Goal: Task Accomplishment & Management: Manage account settings

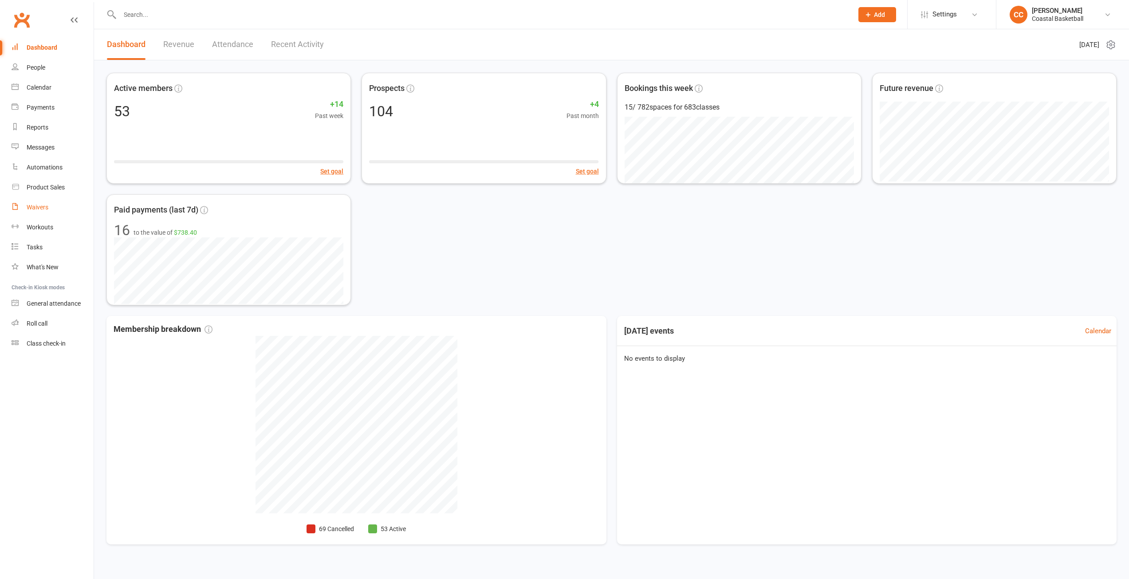
click at [46, 209] on div "Waivers" at bounding box center [38, 207] width 22 height 7
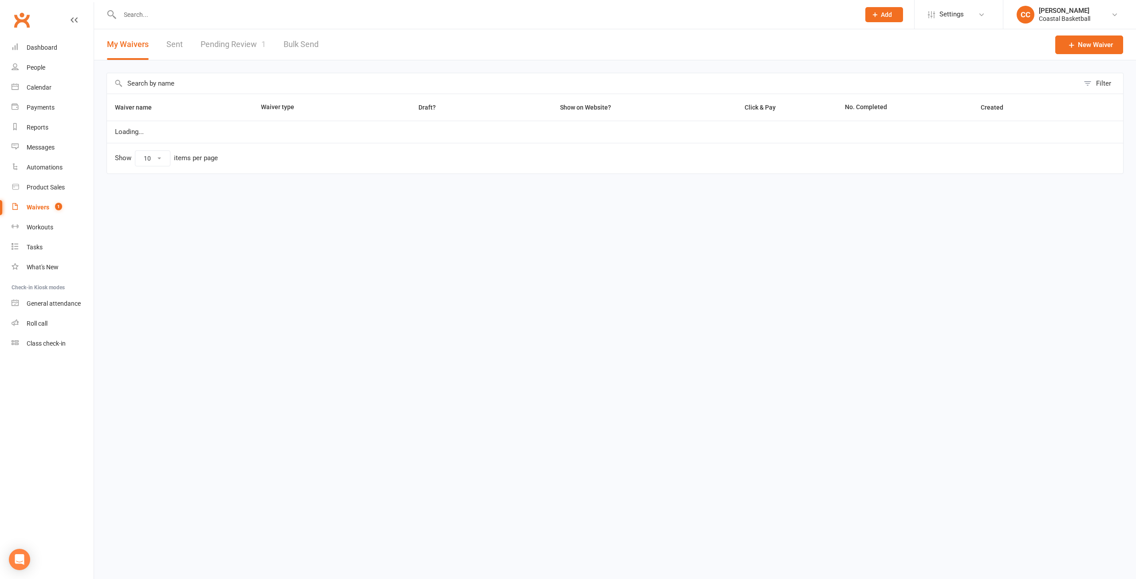
click at [218, 46] on link "Pending Review 1" at bounding box center [233, 44] width 65 height 31
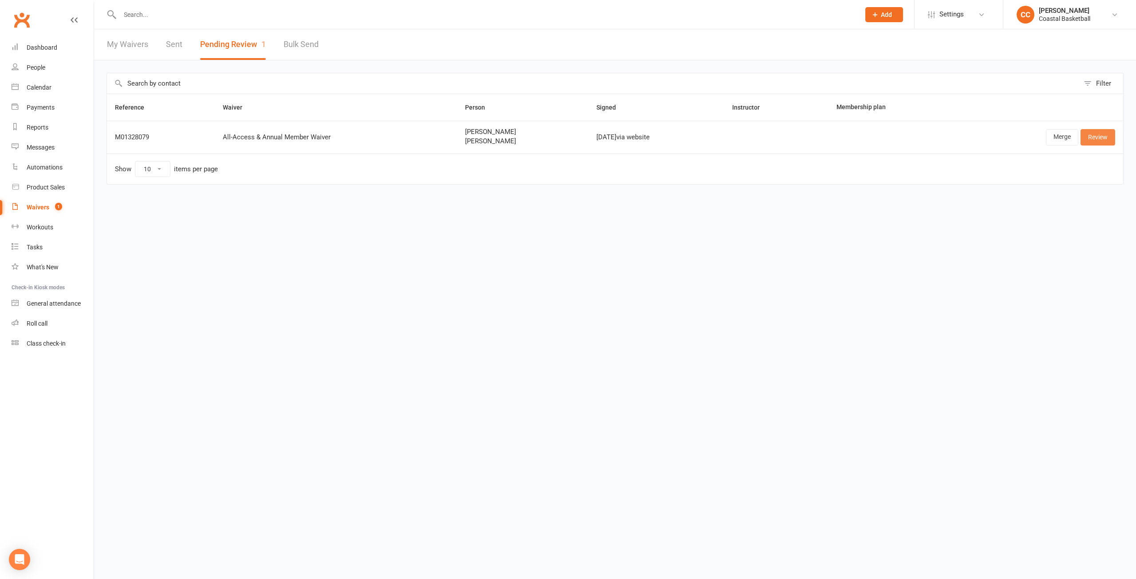
click at [1103, 136] on link "Review" at bounding box center [1098, 137] width 35 height 16
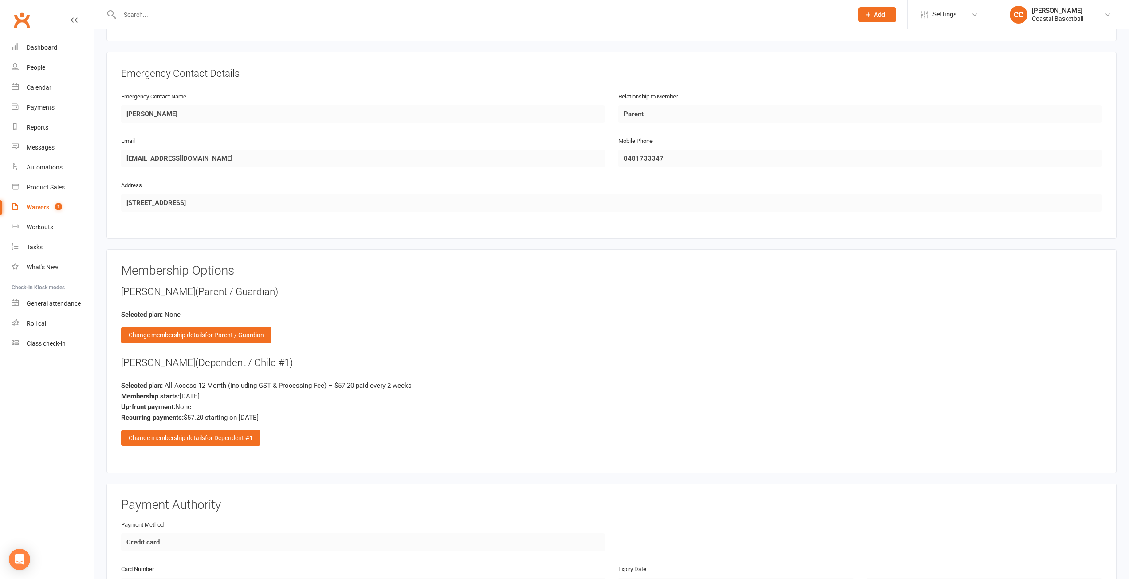
scroll to position [978, 0]
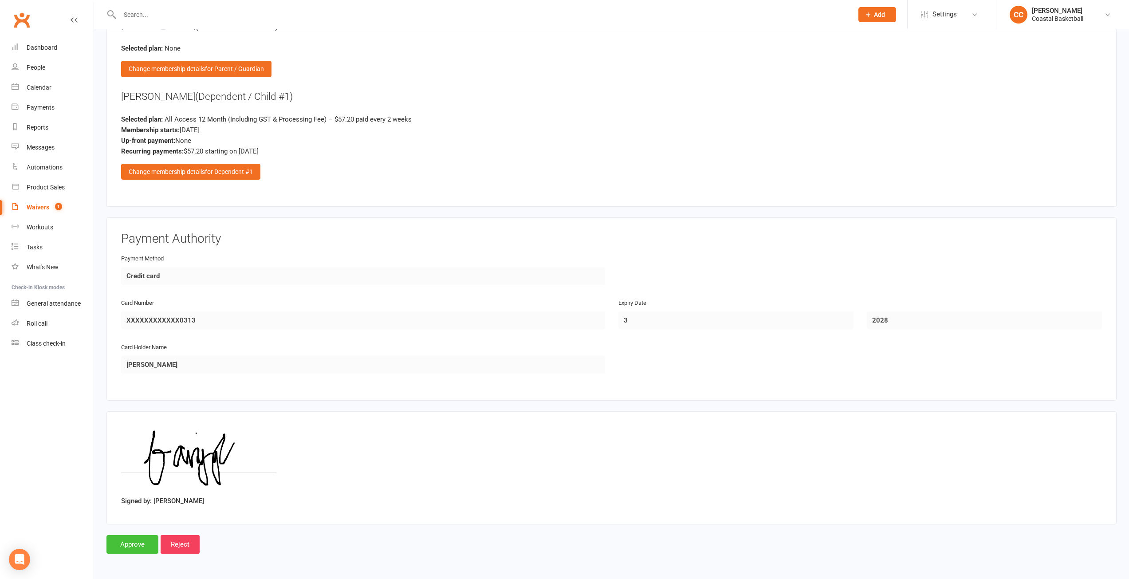
click at [138, 543] on input "Approve" at bounding box center [133, 544] width 52 height 19
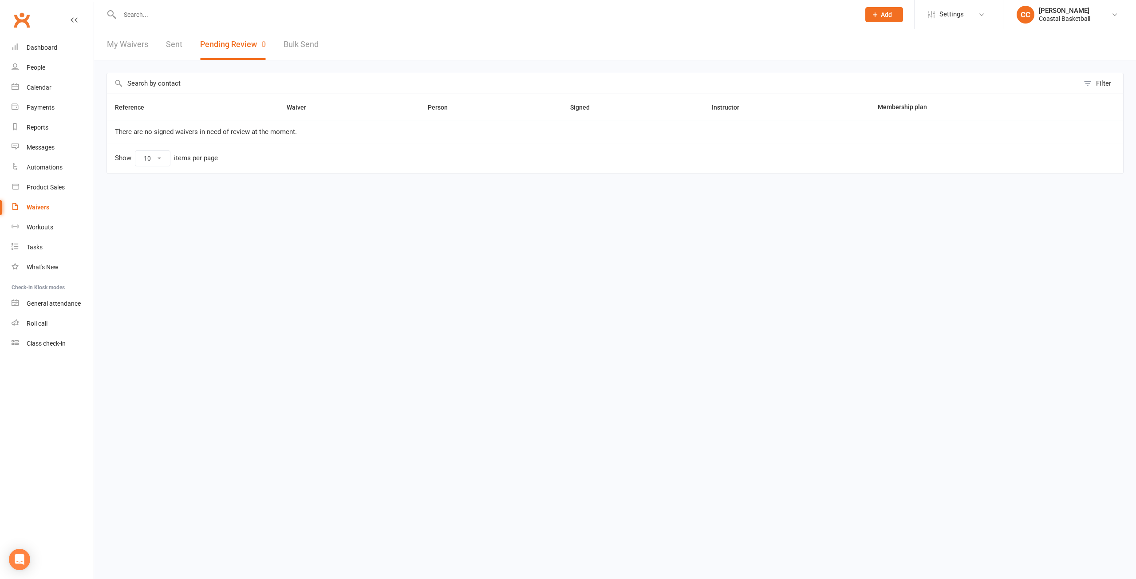
click at [171, 11] on input "text" at bounding box center [485, 14] width 737 height 12
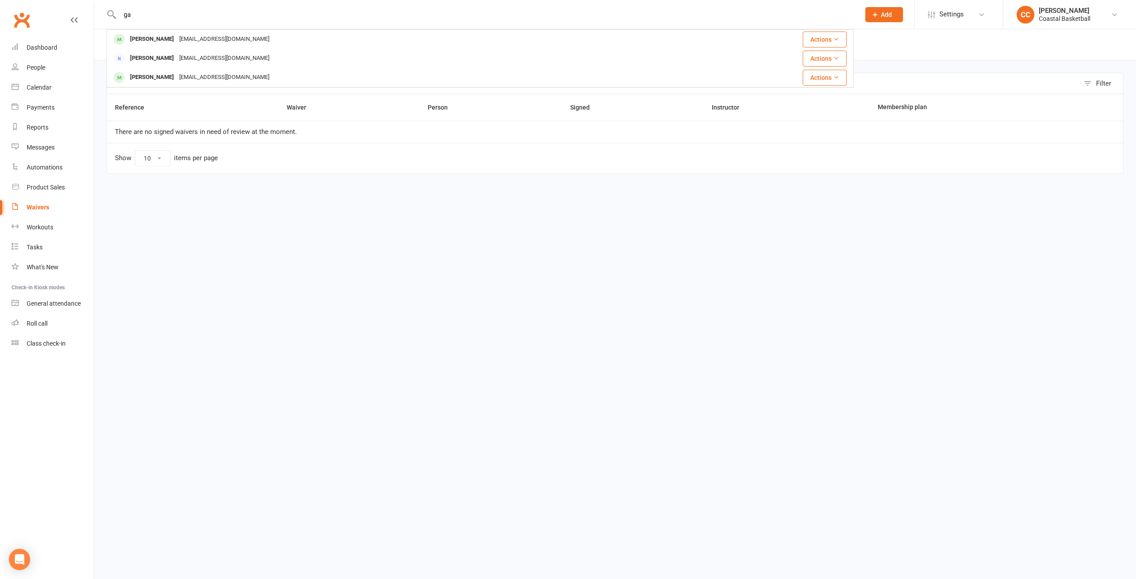
type input "g"
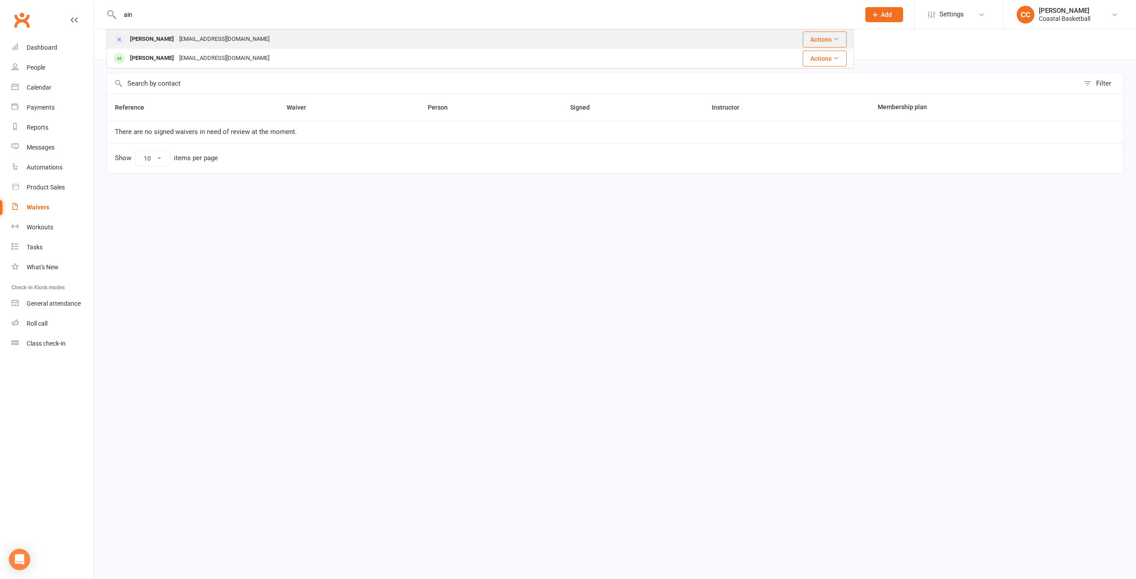
type input "ain"
click at [203, 37] on div "[EMAIL_ADDRESS][DOMAIN_NAME]" at bounding box center [224, 39] width 95 height 13
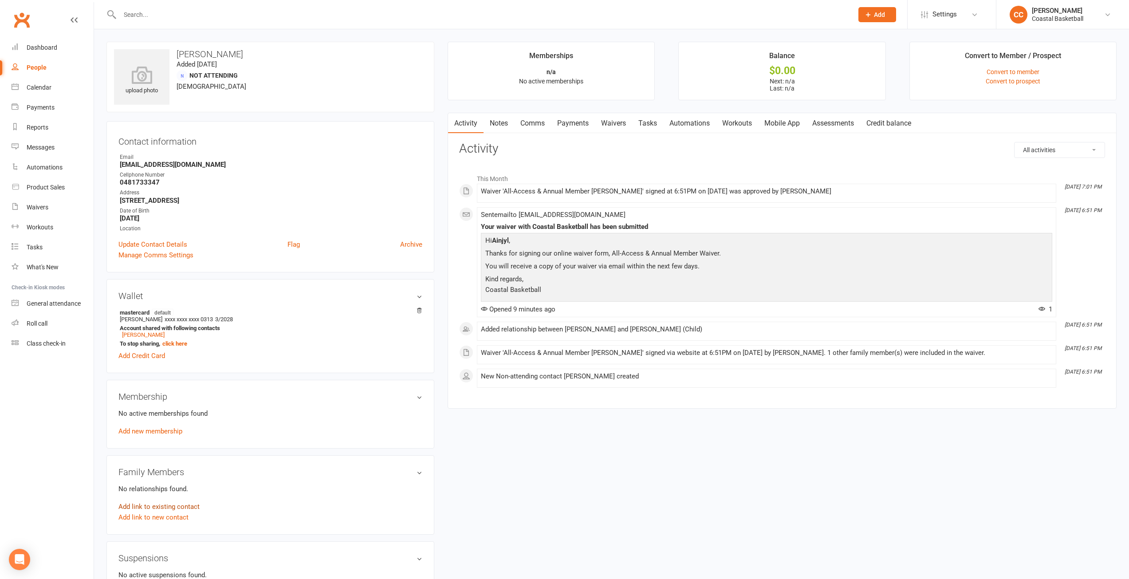
click at [174, 507] on link "Add link to existing contact" at bounding box center [158, 506] width 81 height 11
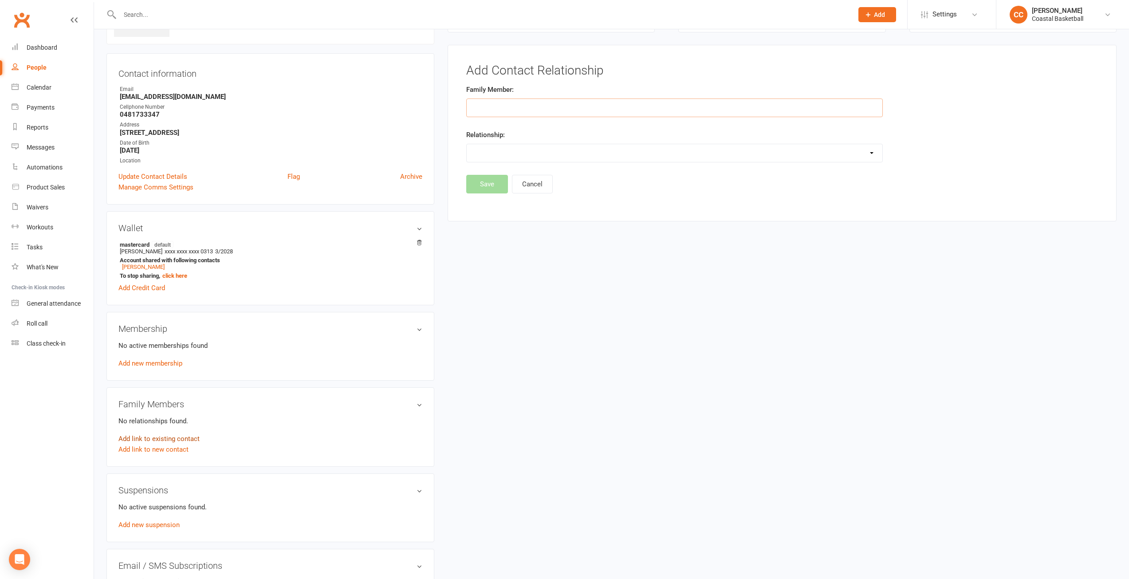
scroll to position [68, 0]
click at [501, 107] on input "text" at bounding box center [674, 107] width 417 height 19
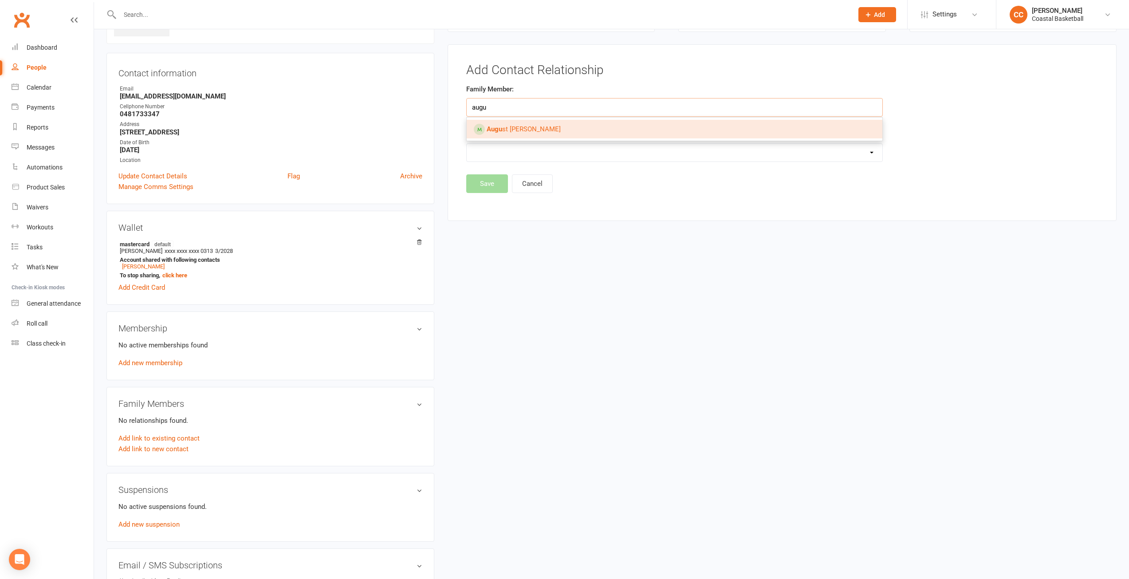
type input "augu"
click at [507, 127] on span "Augu st [PERSON_NAME]" at bounding box center [524, 129] width 74 height 8
type input "[PERSON_NAME]"
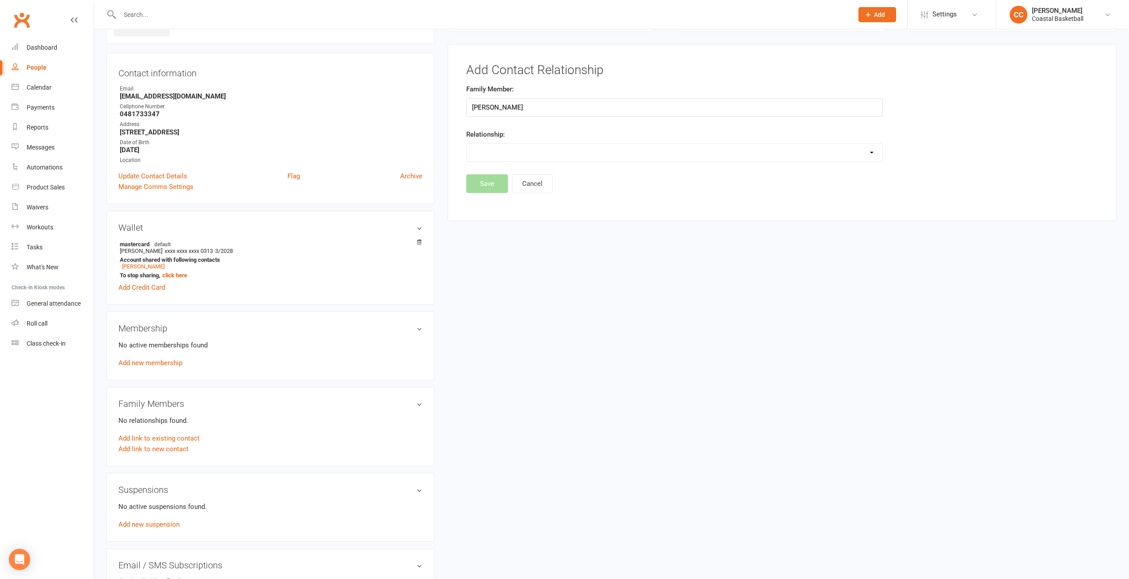
click at [535, 145] on select "Parent / Guardian Child Sibling (parent not in system) Spouse / Partner Cousin …" at bounding box center [675, 153] width 416 height 18
select select "1"
click at [467, 144] on select "Parent / Guardian Child Sibling (parent not in system) Spouse / Partner Cousin …" at bounding box center [675, 153] width 416 height 18
click at [489, 210] on button "Save" at bounding box center [487, 206] width 42 height 19
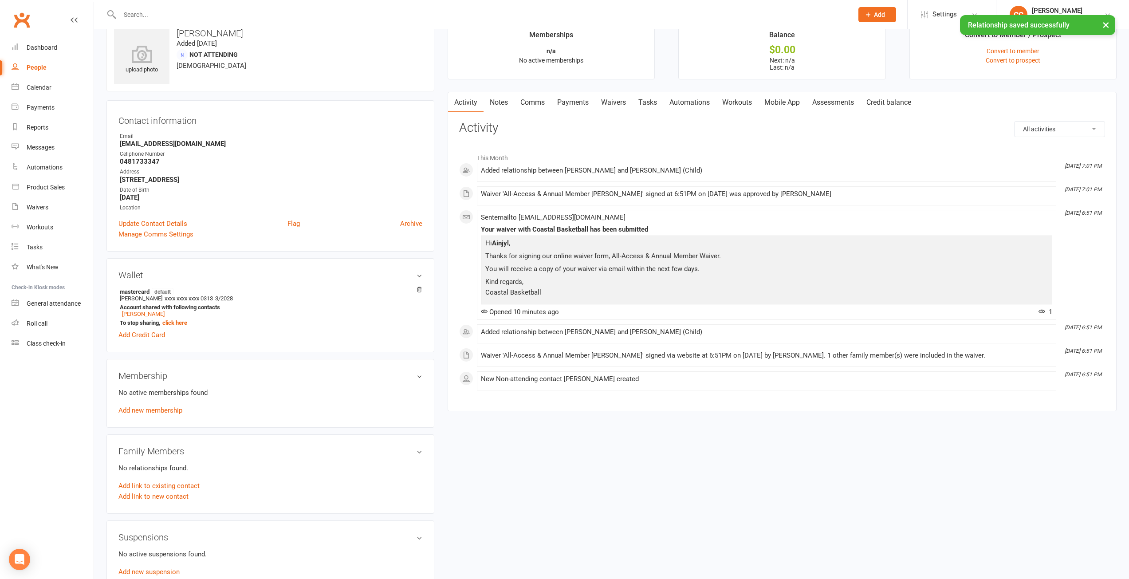
scroll to position [0, 0]
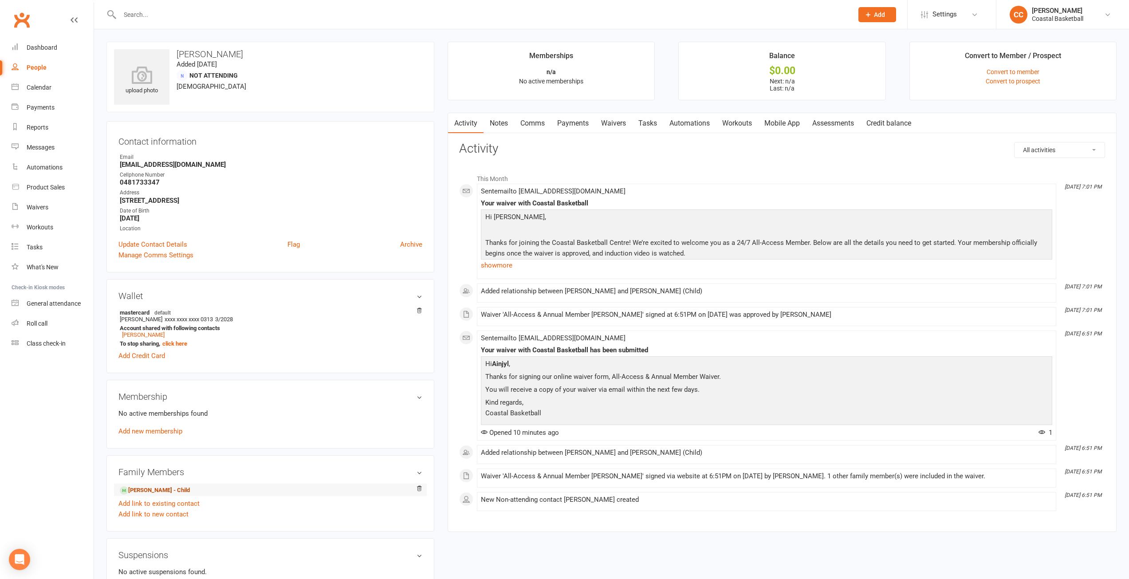
click at [169, 489] on link "August Atkinson - Child" at bounding box center [155, 490] width 70 height 9
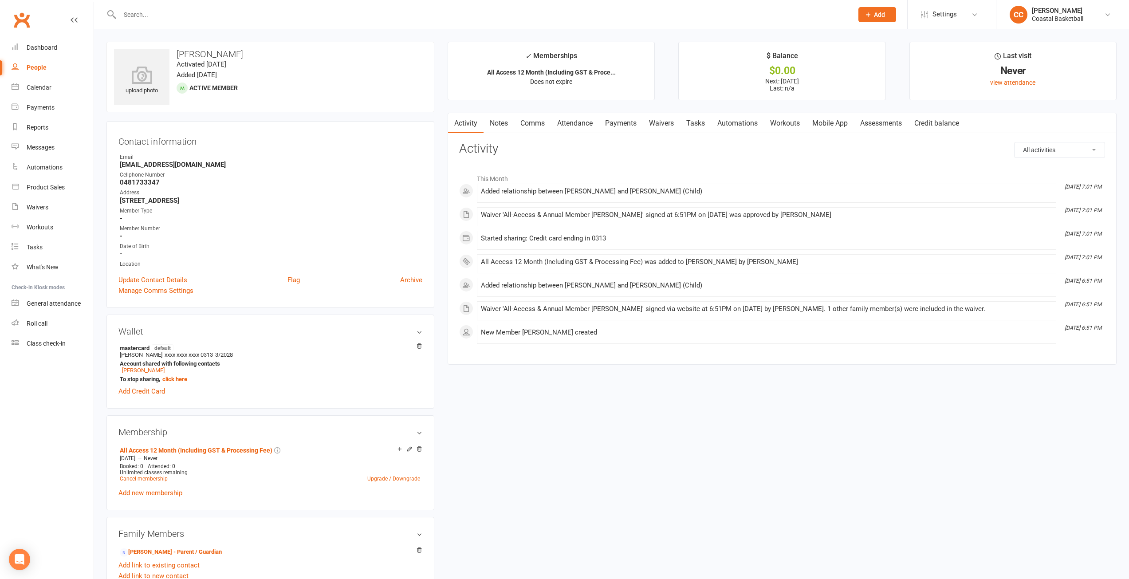
click at [831, 121] on link "Mobile App" at bounding box center [830, 123] width 48 height 20
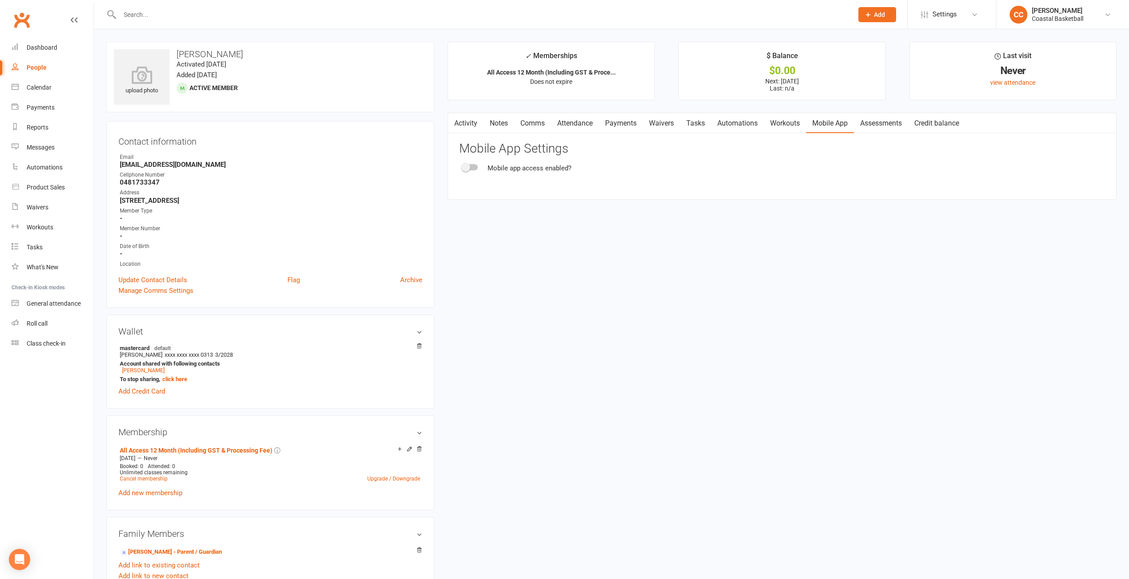
click at [470, 165] on span at bounding box center [466, 167] width 9 height 9
click at [463, 166] on input "checkbox" at bounding box center [463, 166] width 0 height 0
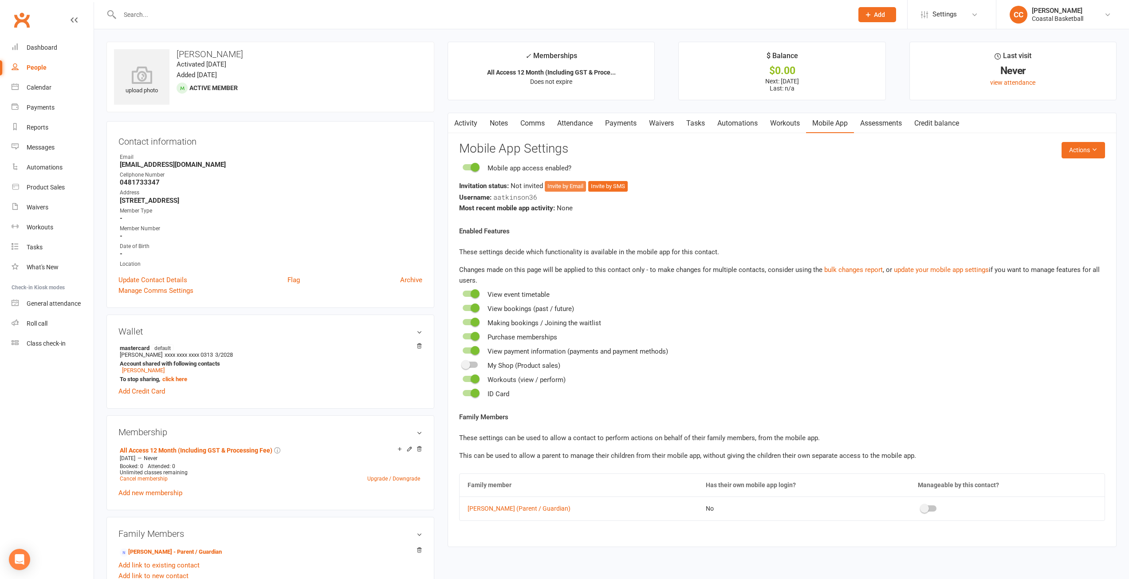
click at [575, 187] on button "Invite by Email" at bounding box center [565, 186] width 41 height 11
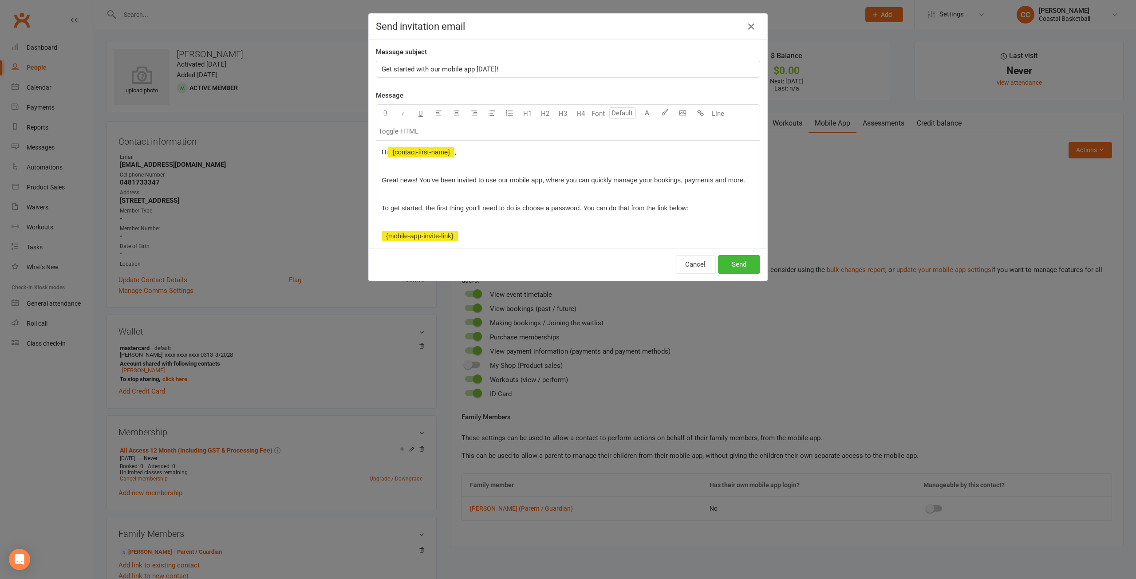
click at [382, 70] on span "Get started with our mobile app today!" at bounding box center [440, 69] width 117 height 8
click at [749, 266] on button "Send" at bounding box center [739, 264] width 42 height 19
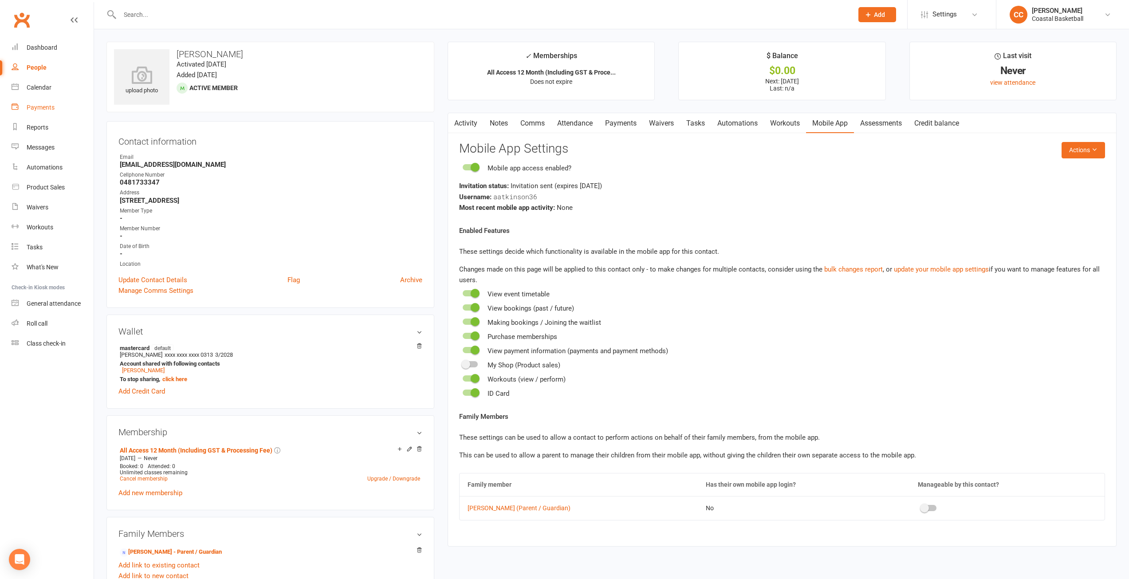
click at [50, 107] on div "Payments" at bounding box center [41, 107] width 28 height 7
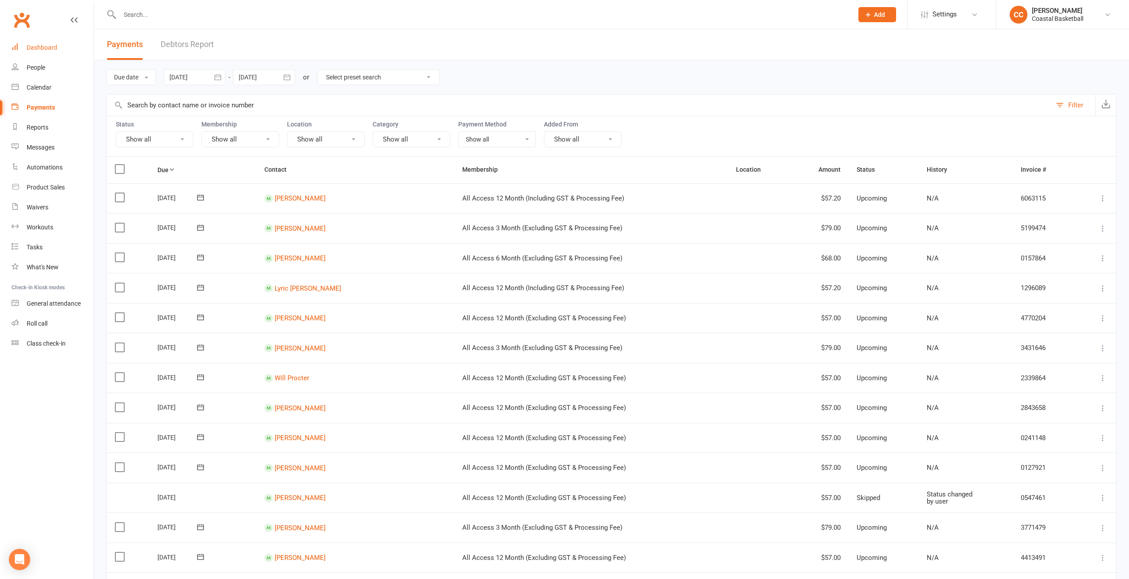
click at [47, 51] on div "Dashboard" at bounding box center [42, 47] width 31 height 7
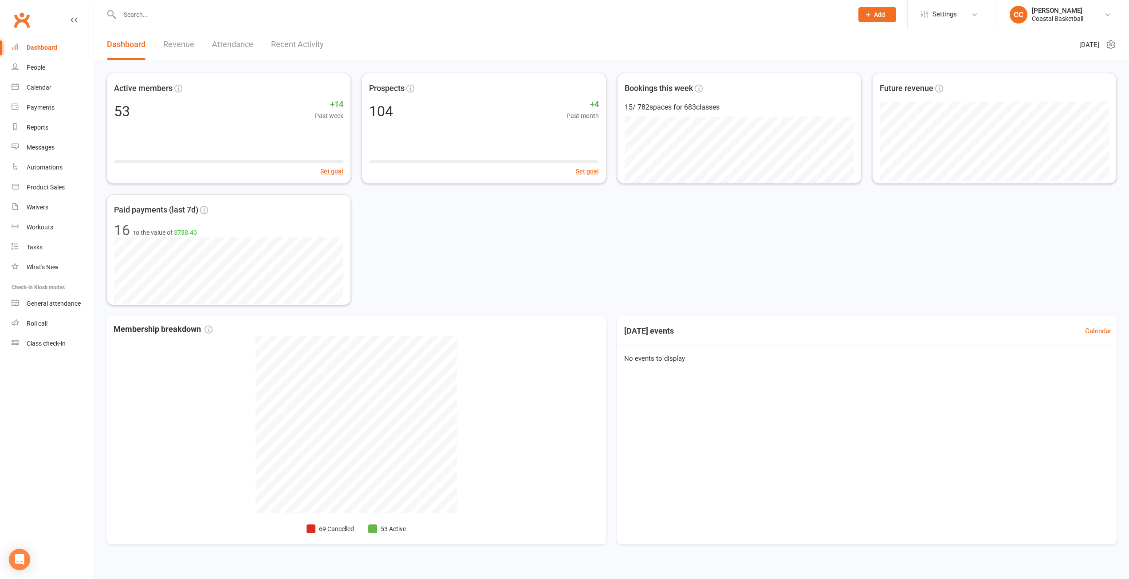
click at [172, 43] on link "Revenue" at bounding box center [178, 44] width 31 height 31
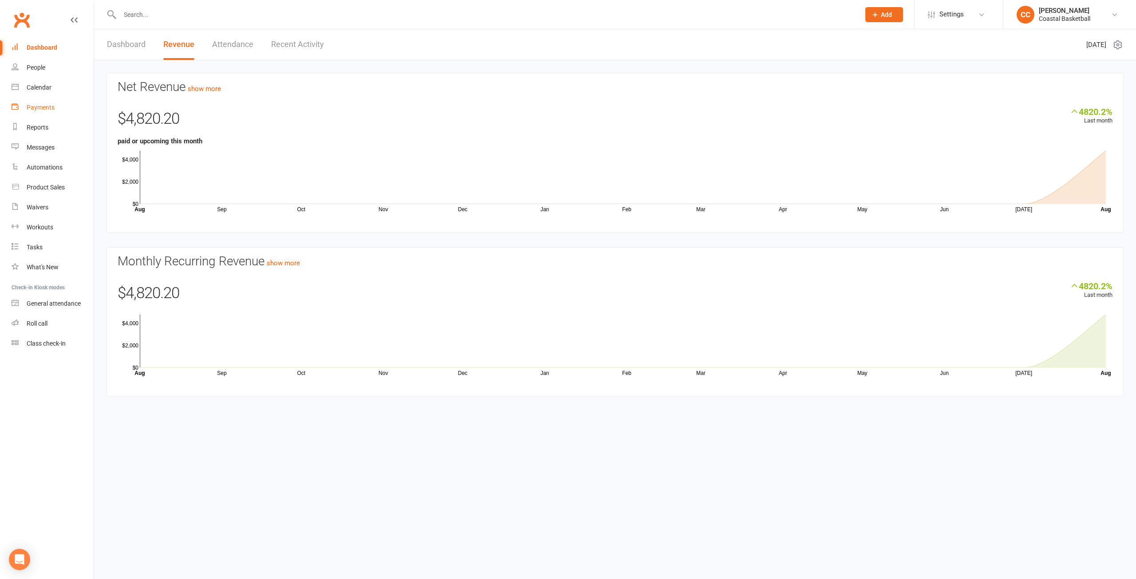
click at [46, 109] on div "Payments" at bounding box center [41, 107] width 28 height 7
